Goal: Task Accomplishment & Management: Use online tool/utility

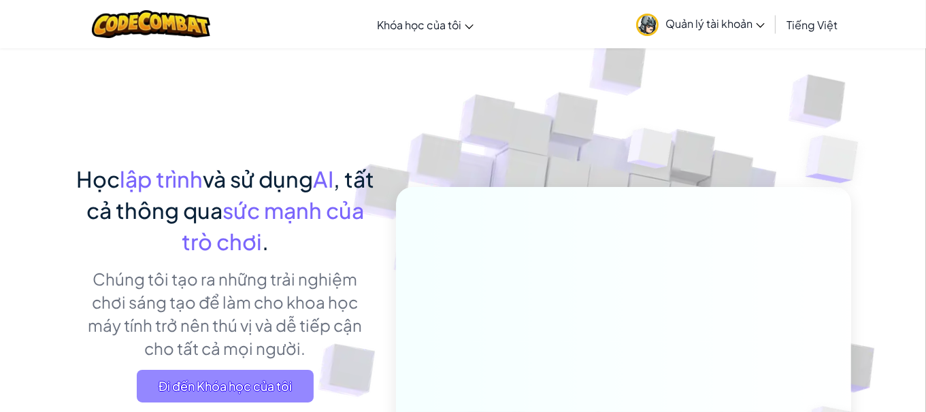
click at [252, 379] on span "Đi đến Khóa học của tôi" at bounding box center [225, 386] width 177 height 33
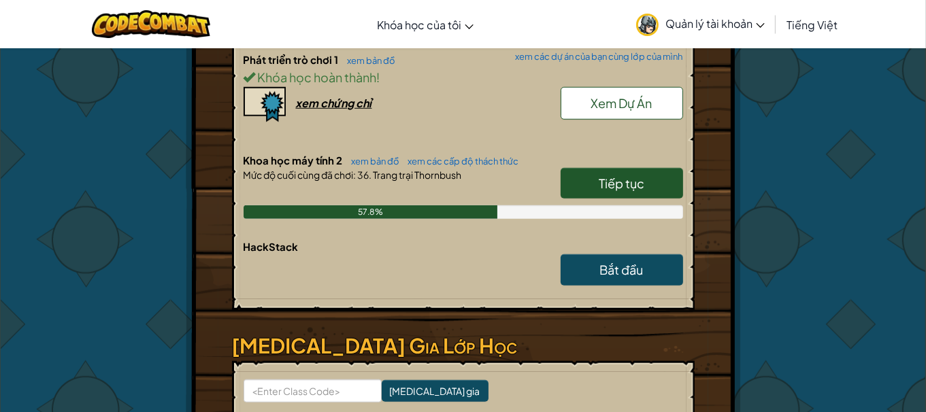
scroll to position [1088, 0]
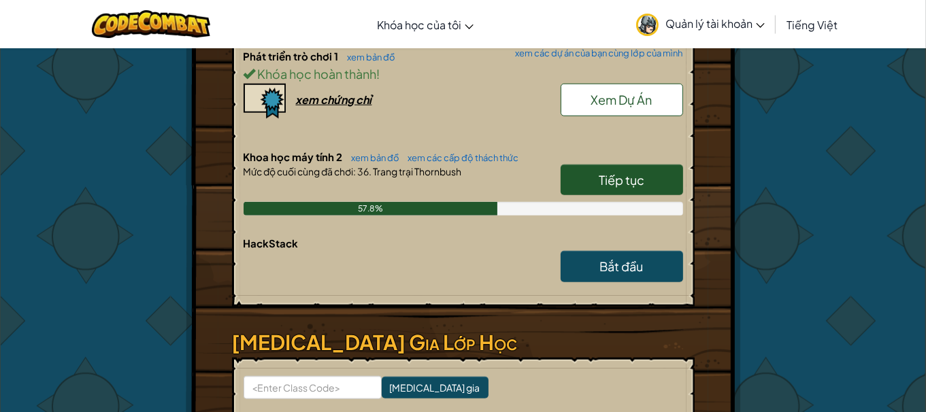
click at [632, 174] on span "Tiếp tục" at bounding box center [622, 180] width 46 height 16
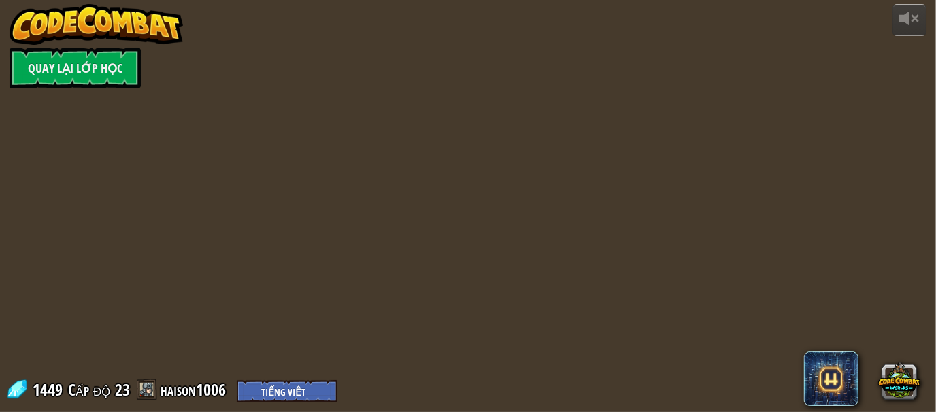
select select "vi"
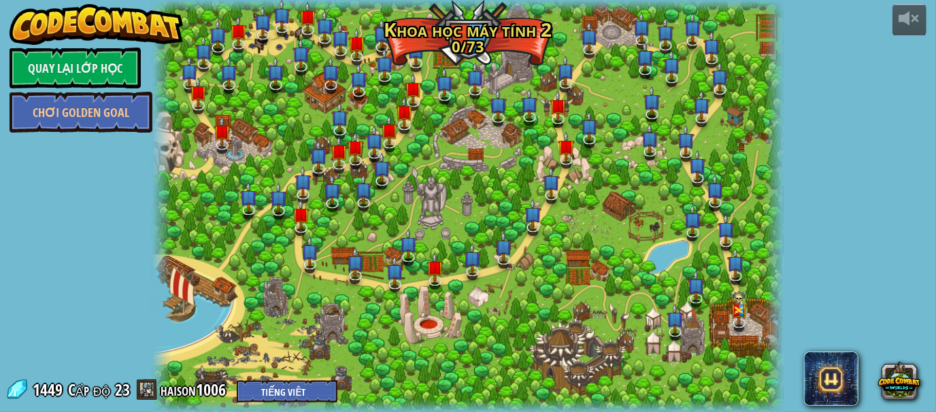
select select "vi"
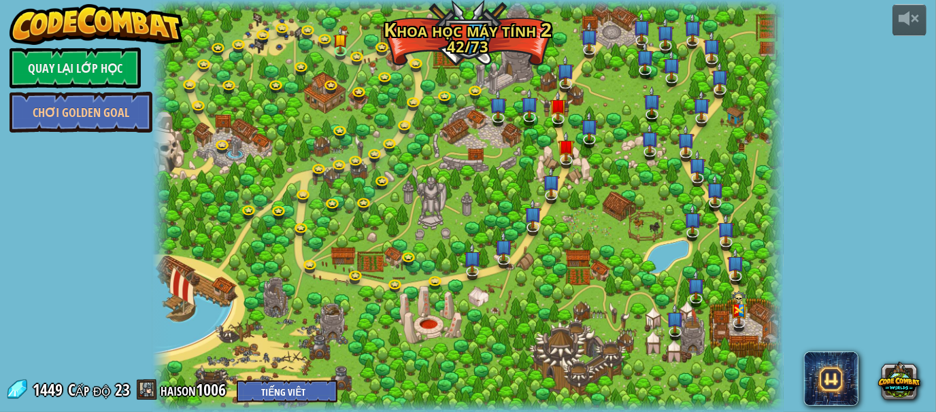
select select "vi"
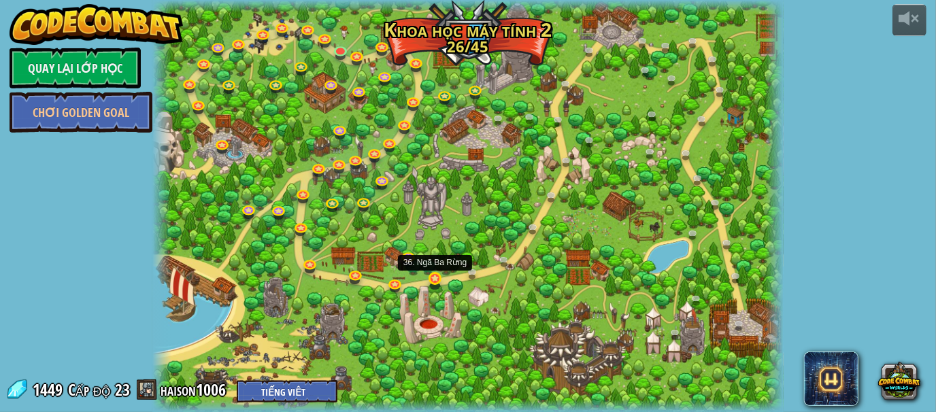
select select "vi"
click at [428, 284] on link at bounding box center [437, 280] width 27 height 27
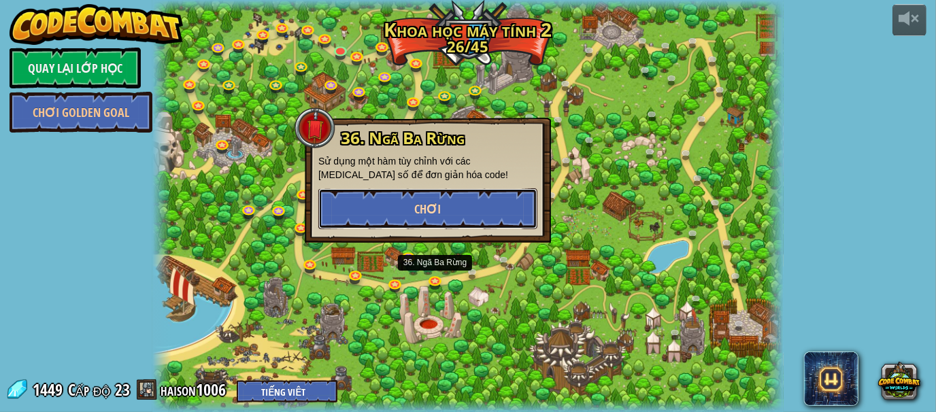
click at [423, 213] on span "Chơi" at bounding box center [428, 209] width 27 height 17
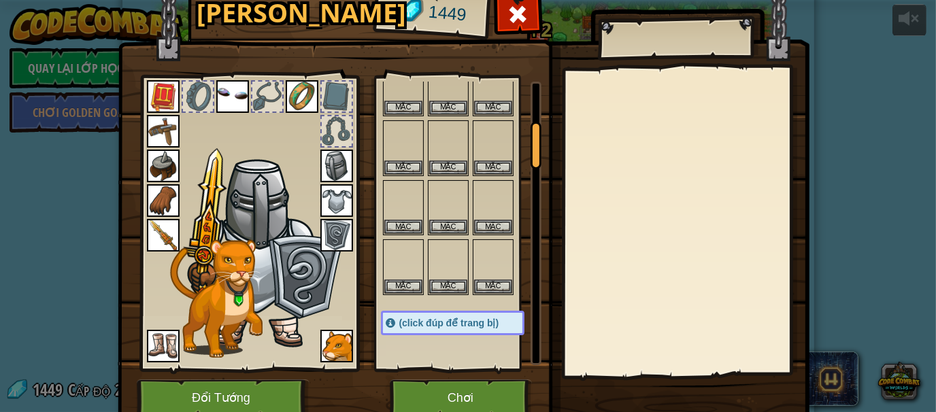
scroll to position [363, 0]
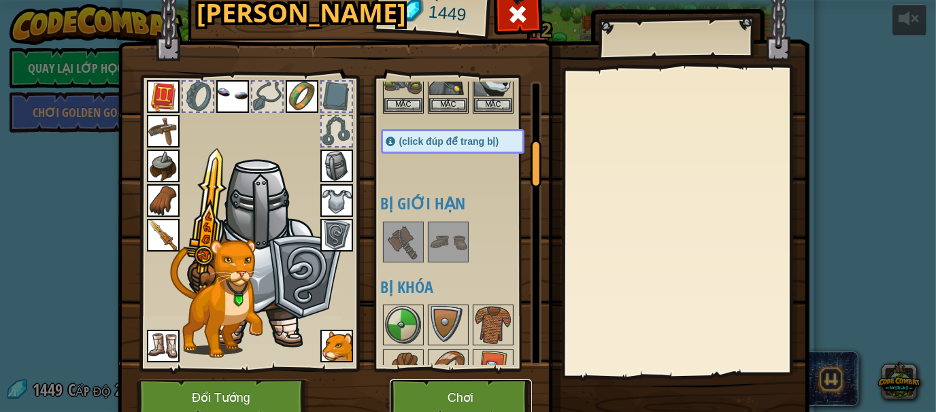
click at [479, 394] on button "Chơi" at bounding box center [461, 398] width 142 height 37
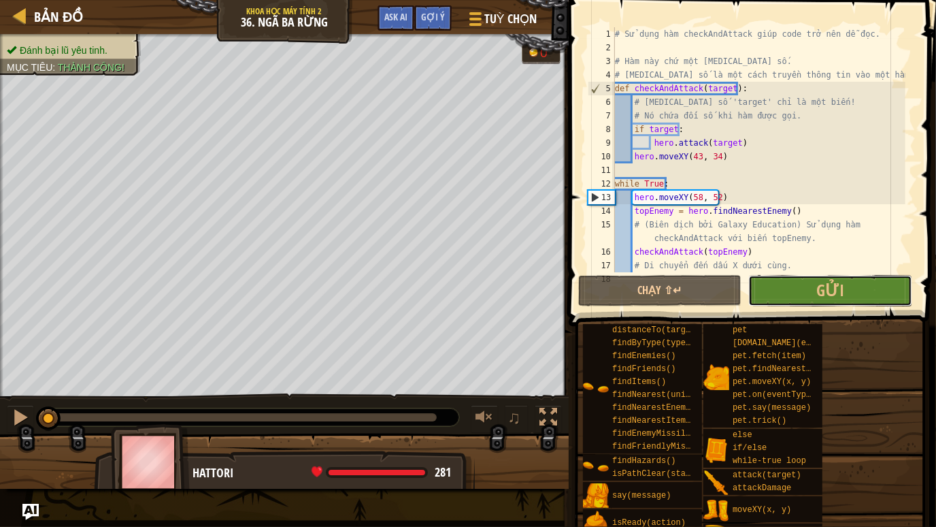
click at [808, 287] on button "Gửi" at bounding box center [830, 290] width 163 height 31
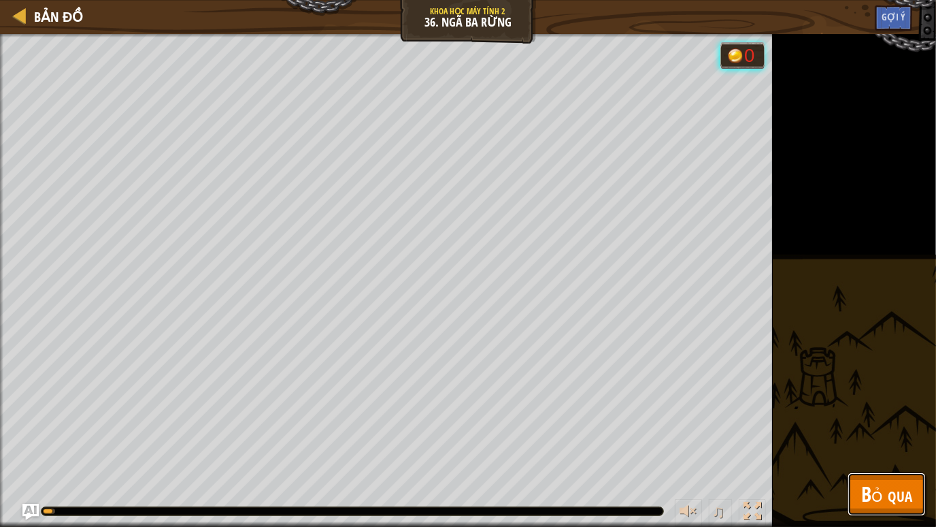
click at [864, 412] on span "Bỏ qua" at bounding box center [887, 494] width 51 height 28
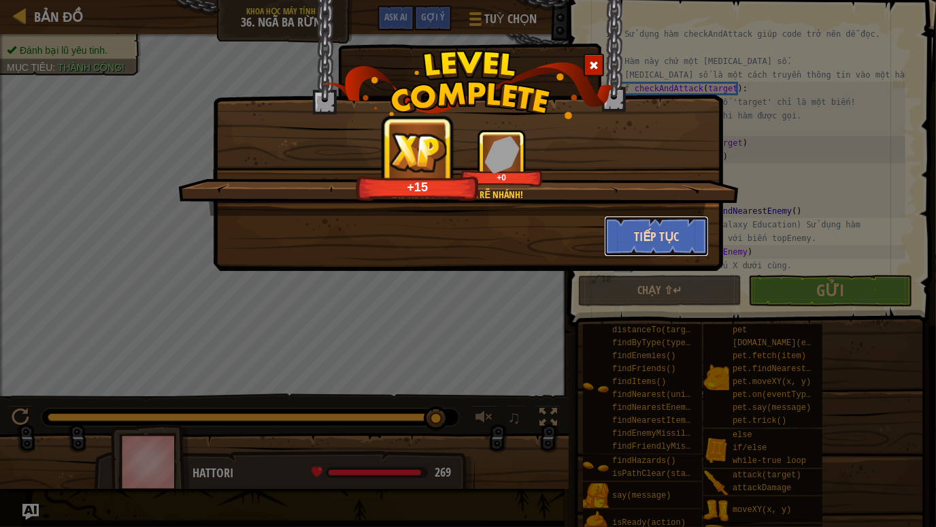
click at [638, 230] on button "Tiếp tục" at bounding box center [656, 236] width 105 height 41
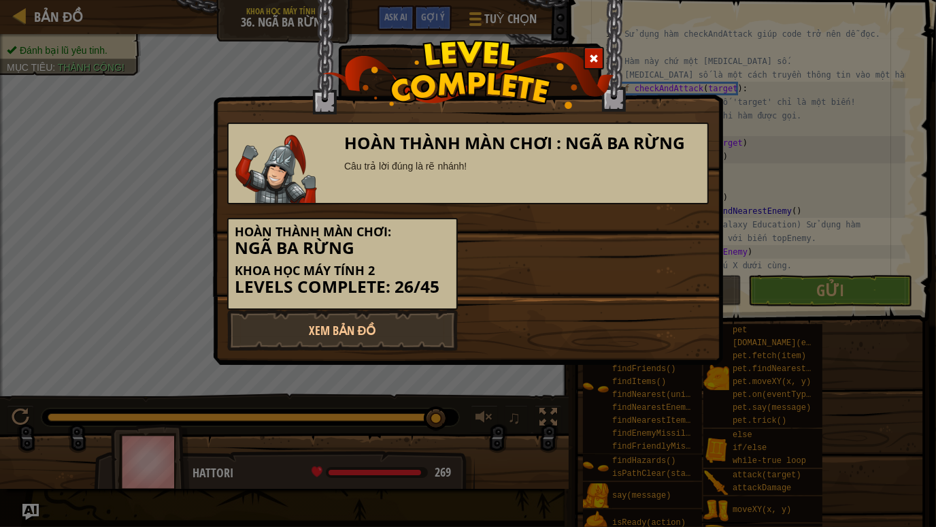
click at [395, 304] on div "Hoàn thành màn chơi: Ngã Ba Rừng Khoa học máy tính 2 Levels Complete: 26/45" at bounding box center [342, 264] width 231 height 92
click at [395, 322] on link "Xem Bản Đồ" at bounding box center [342, 330] width 231 height 41
select select "vi"
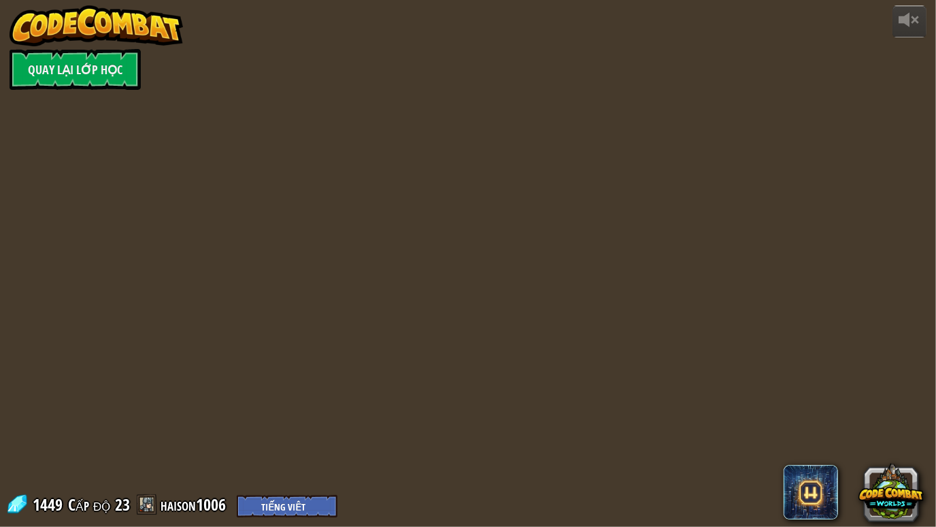
select select "vi"
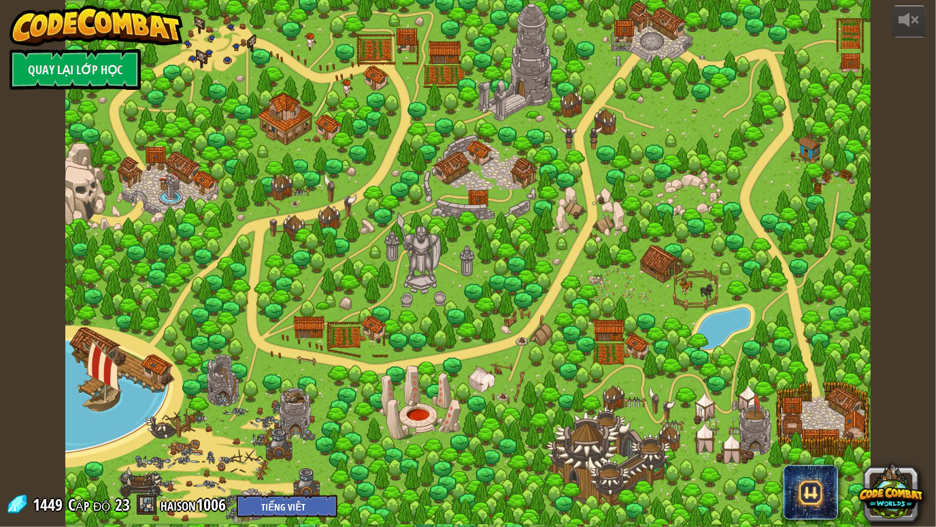
select select "vi"
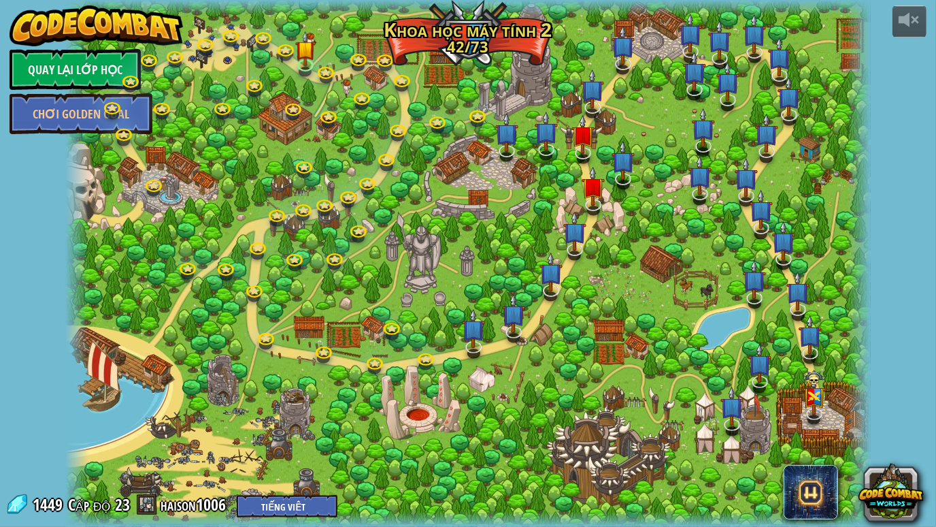
select select "vi"
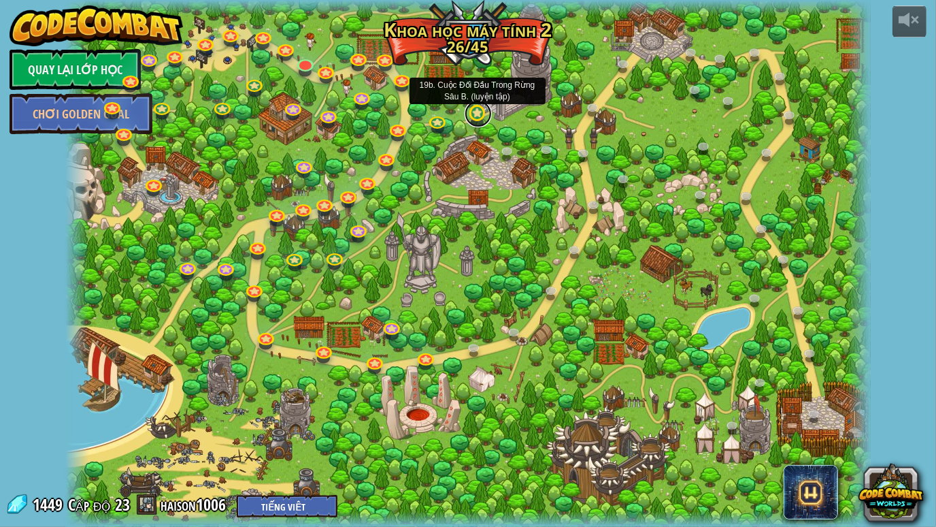
click at [480, 118] on link at bounding box center [478, 113] width 27 height 27
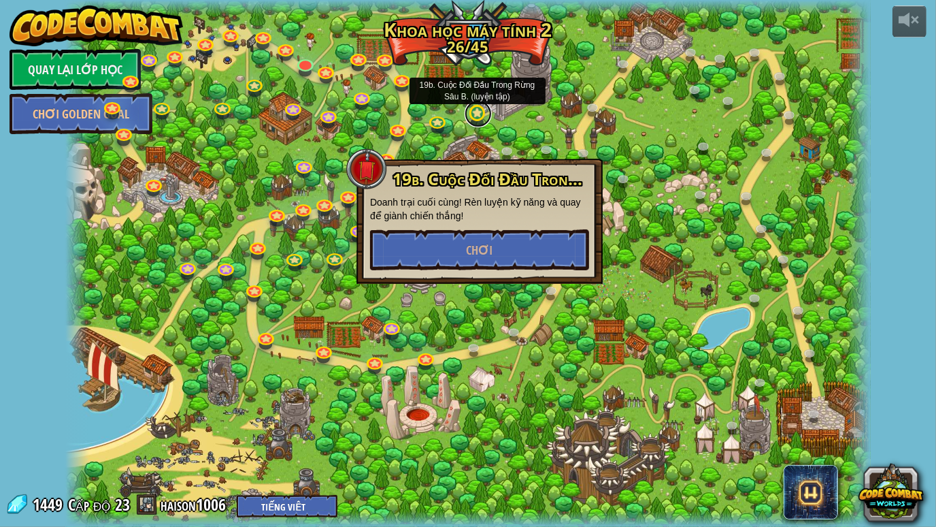
click at [480, 118] on link at bounding box center [478, 113] width 27 height 27
click at [502, 120] on div at bounding box center [468, 263] width 806 height 527
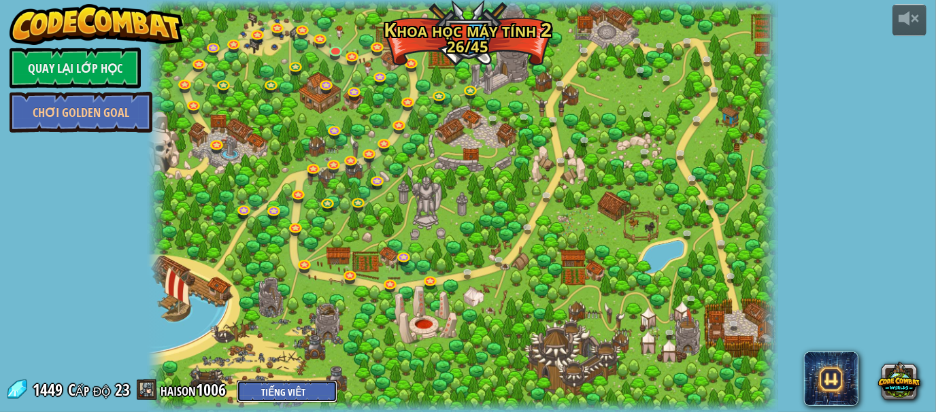
click at [294, 397] on select "English ([GEOGRAPHIC_DATA]) English ([GEOGRAPHIC_DATA]) 简体中文 繁體中文 русский españ…" at bounding box center [287, 391] width 101 height 22
select select "zh-WUU-HANT"
click at [239, 380] on select "English ([GEOGRAPHIC_DATA]) English ([GEOGRAPHIC_DATA]) 简体中文 繁體中文 русский españ…" at bounding box center [287, 391] width 101 height 22
select select "zh-WUU-HANT"
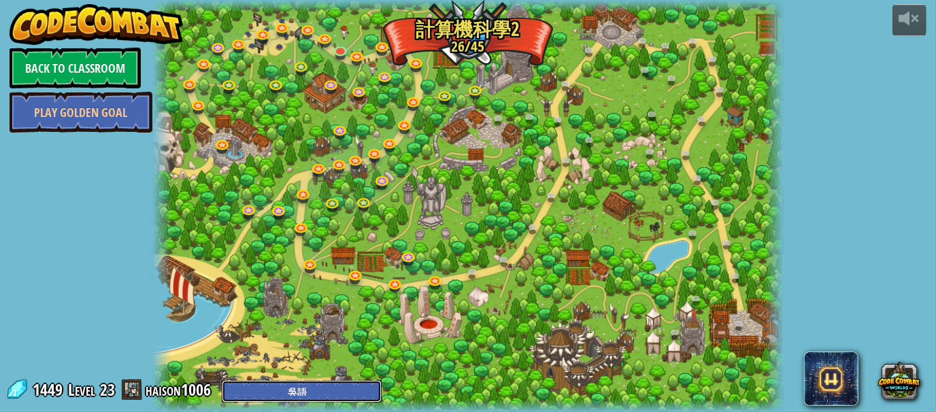
click at [278, 391] on select "English ([GEOGRAPHIC_DATA]) English ([GEOGRAPHIC_DATA]) 简体中文 繁體中文 русский españ…" at bounding box center [302, 391] width 160 height 22
click at [436, 283] on link at bounding box center [437, 280] width 27 height 27
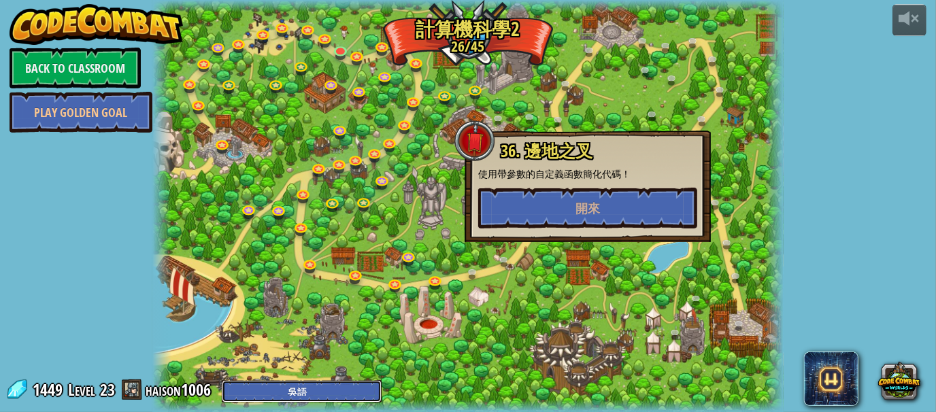
click at [235, 398] on select "English ([GEOGRAPHIC_DATA]) English ([GEOGRAPHIC_DATA]) 简体中文 繁體中文 русский españ…" at bounding box center [302, 391] width 160 height 22
select select "vi"
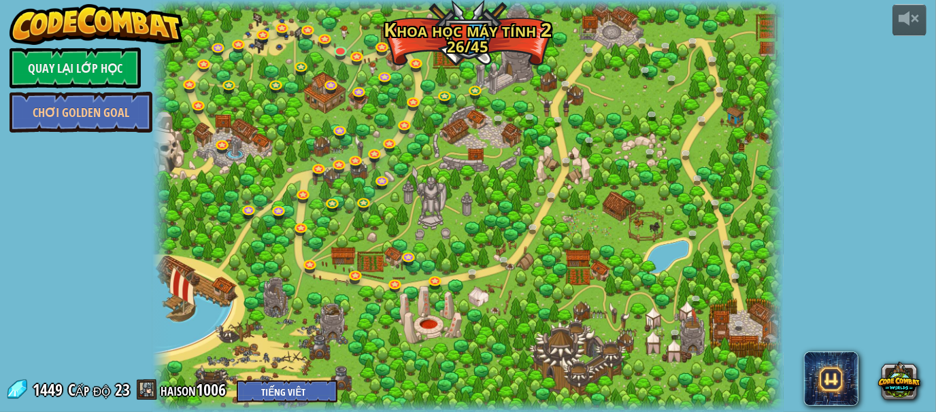
click at [414, 289] on div at bounding box center [467, 206] width 631 height 412
